Goal: Find specific page/section: Find specific page/section

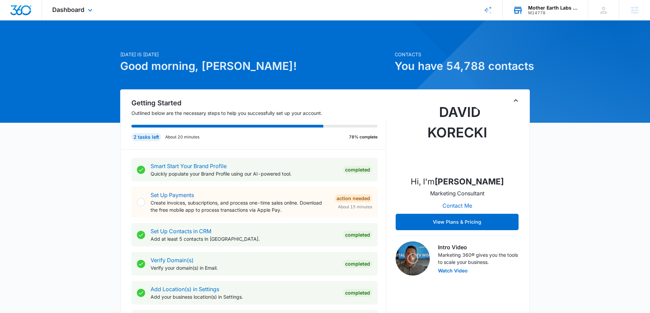
click at [545, 11] on div "M14778" at bounding box center [553, 13] width 50 height 5
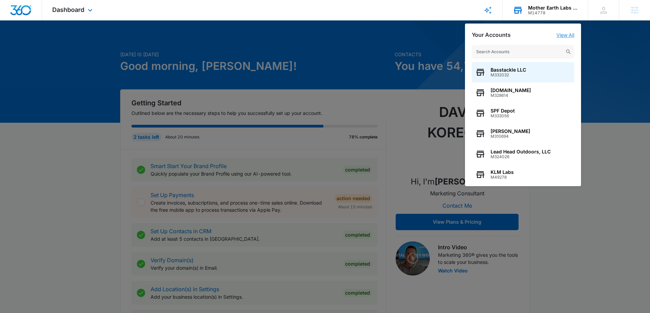
click at [564, 34] on link "View All" at bounding box center [565, 35] width 18 height 6
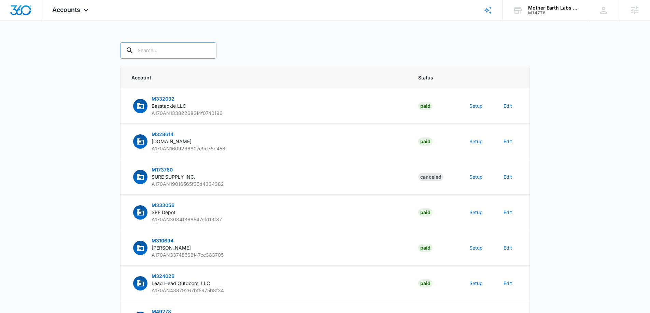
click at [157, 44] on input "text" at bounding box center [168, 50] width 96 height 16
type input "M14778"
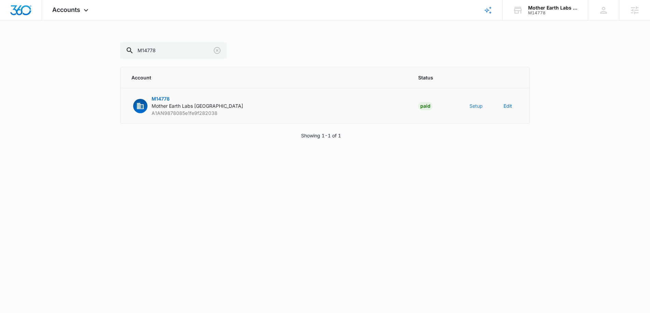
click at [473, 108] on button "Setup" at bounding box center [475, 105] width 13 height 7
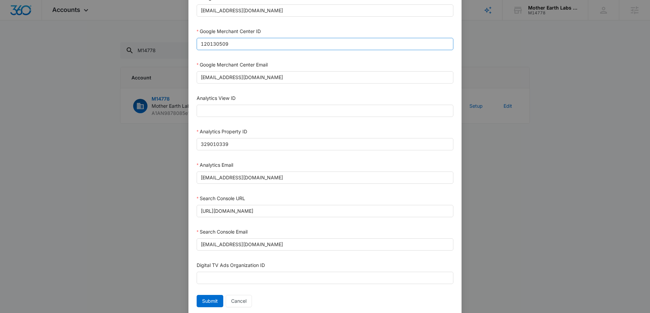
scroll to position [275, 0]
click at [244, 301] on span "Cancel" at bounding box center [238, 301] width 15 height 8
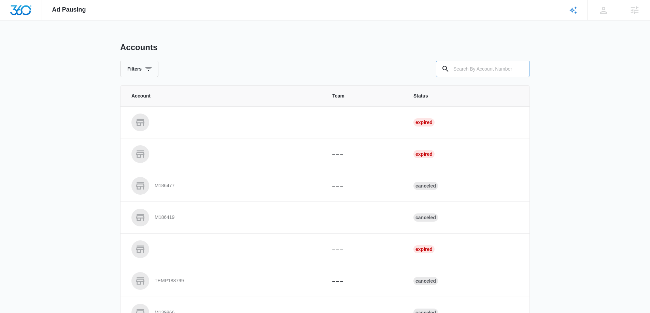
click at [474, 66] on input "text" at bounding box center [483, 69] width 94 height 16
paste input "M14778"
type input "M14778"
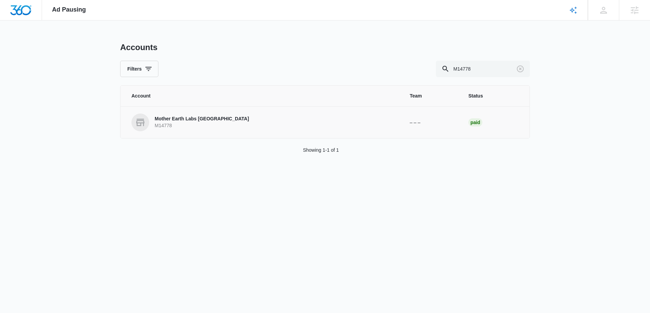
click at [195, 123] on p "M14778" at bounding box center [202, 126] width 94 height 7
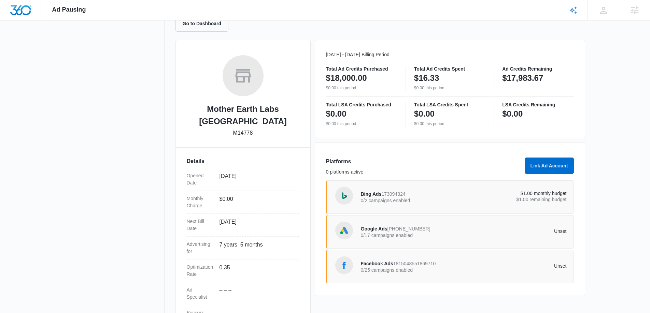
scroll to position [98, 0]
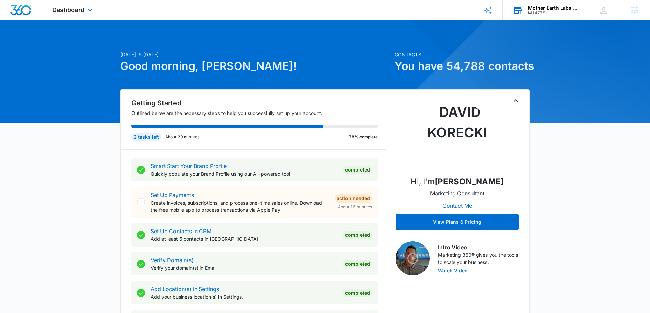
click at [542, 6] on div "Mother Earth Labs [GEOGRAPHIC_DATA]" at bounding box center [553, 7] width 50 height 5
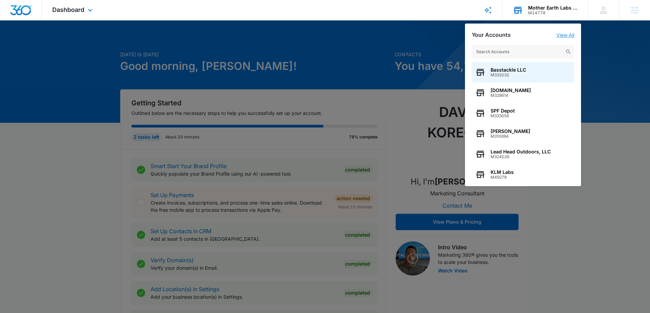
click at [565, 33] on link "View All" at bounding box center [565, 35] width 18 height 6
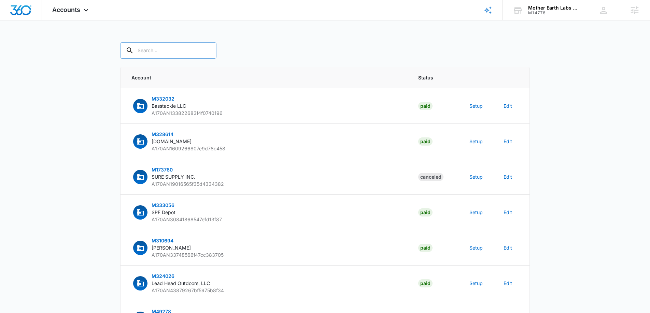
click at [149, 53] on input "text" at bounding box center [168, 50] width 96 height 16
type input "M14778"
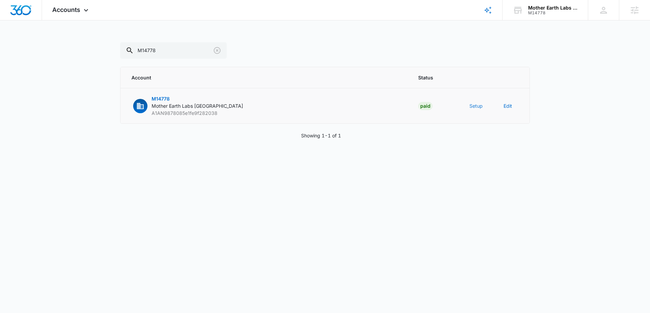
click at [482, 109] on button "Setup" at bounding box center [475, 105] width 13 height 7
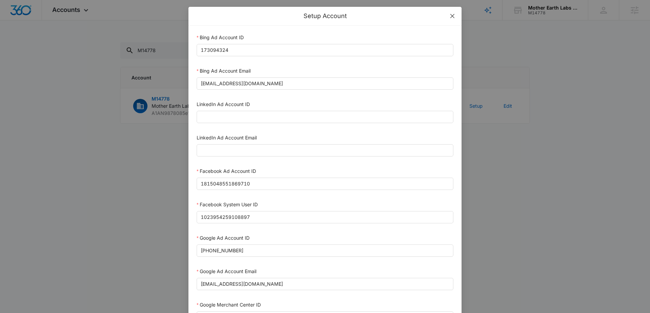
click at [455, 12] on span "Close" at bounding box center [452, 16] width 18 height 18
